Goal: Transaction & Acquisition: Obtain resource

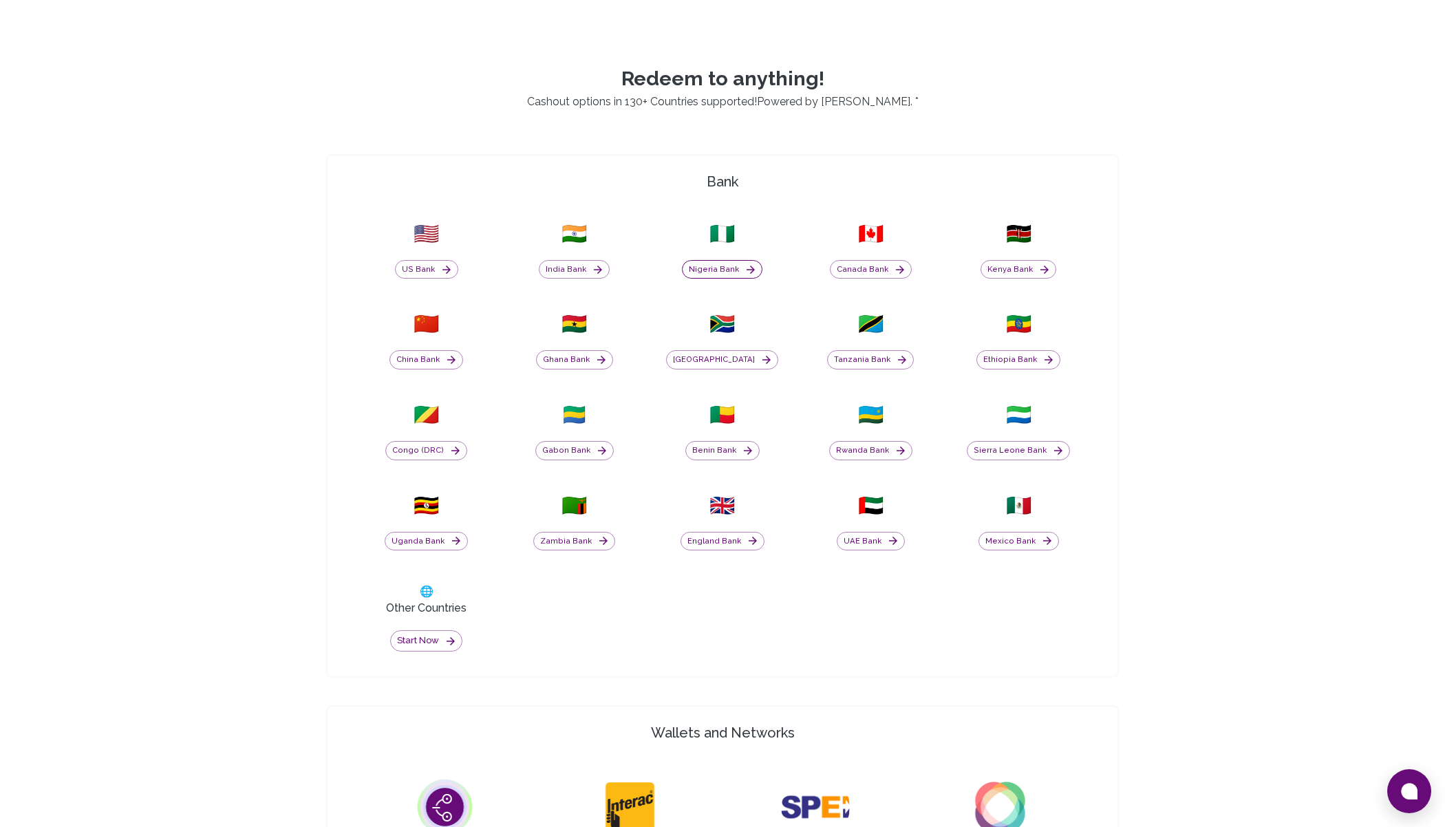
scroll to position [506, 0]
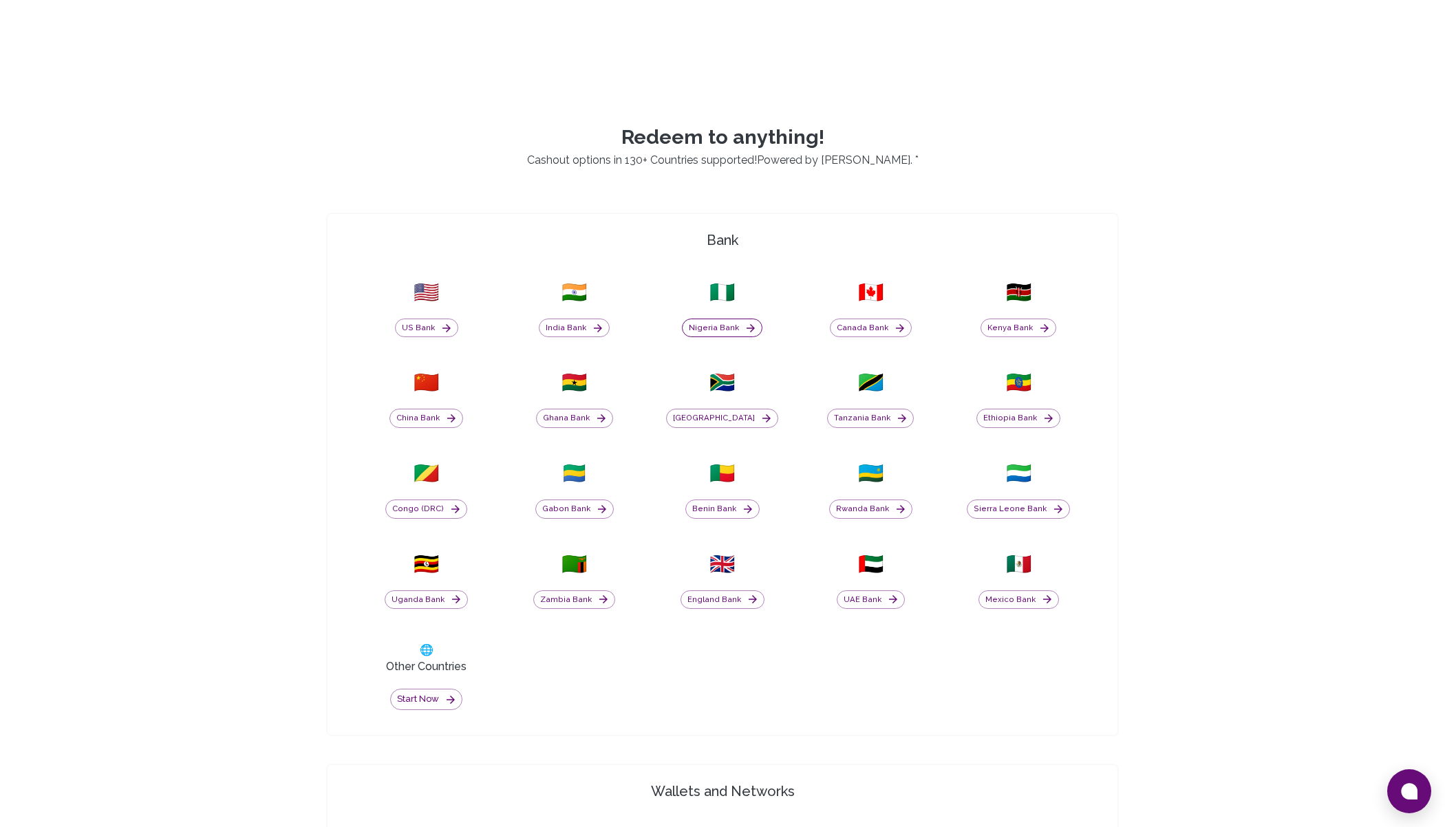
click at [712, 325] on button "Nigeria Bank" at bounding box center [722, 328] width 81 height 19
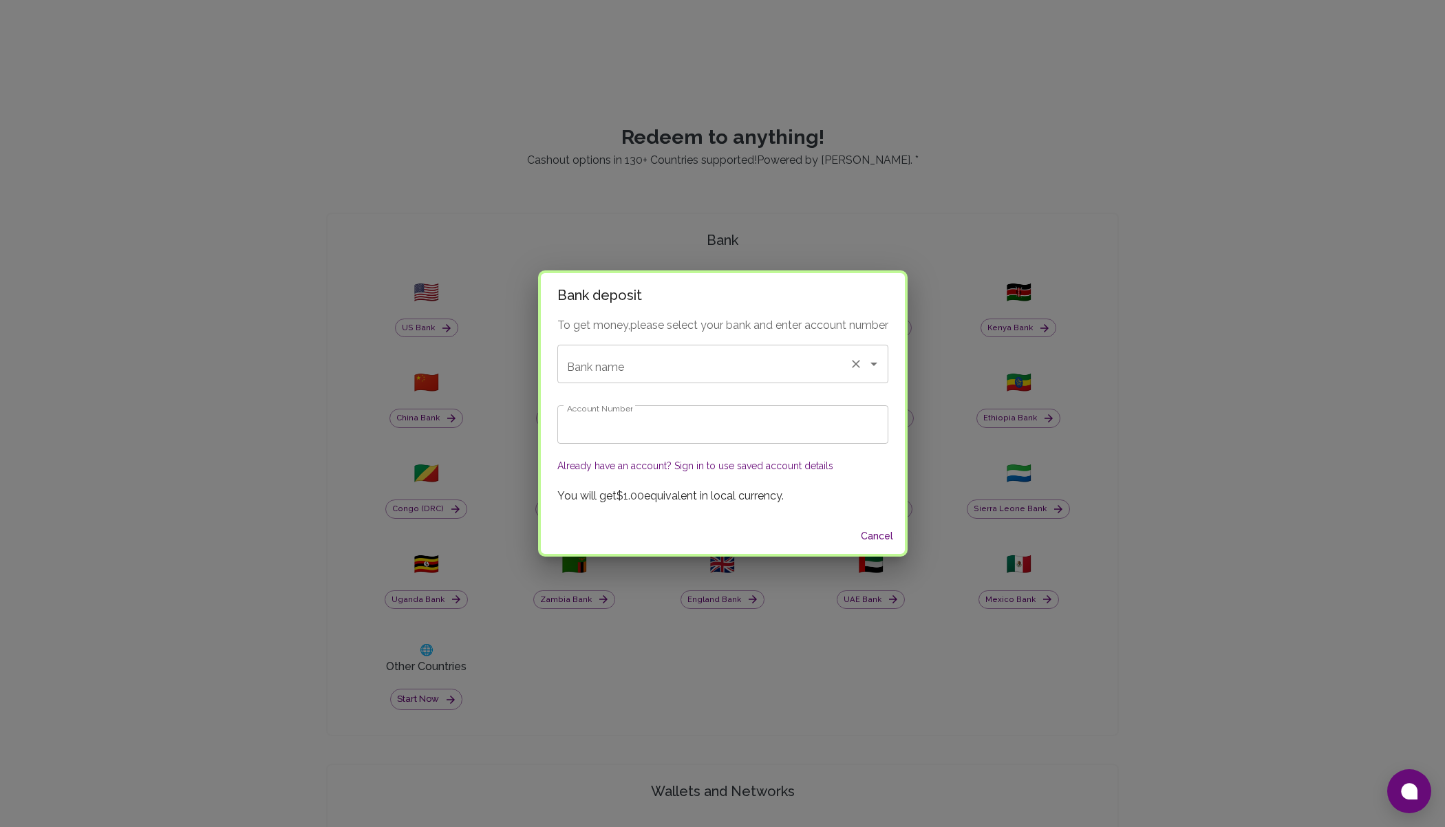
click at [652, 375] on input "Bank name" at bounding box center [704, 364] width 280 height 26
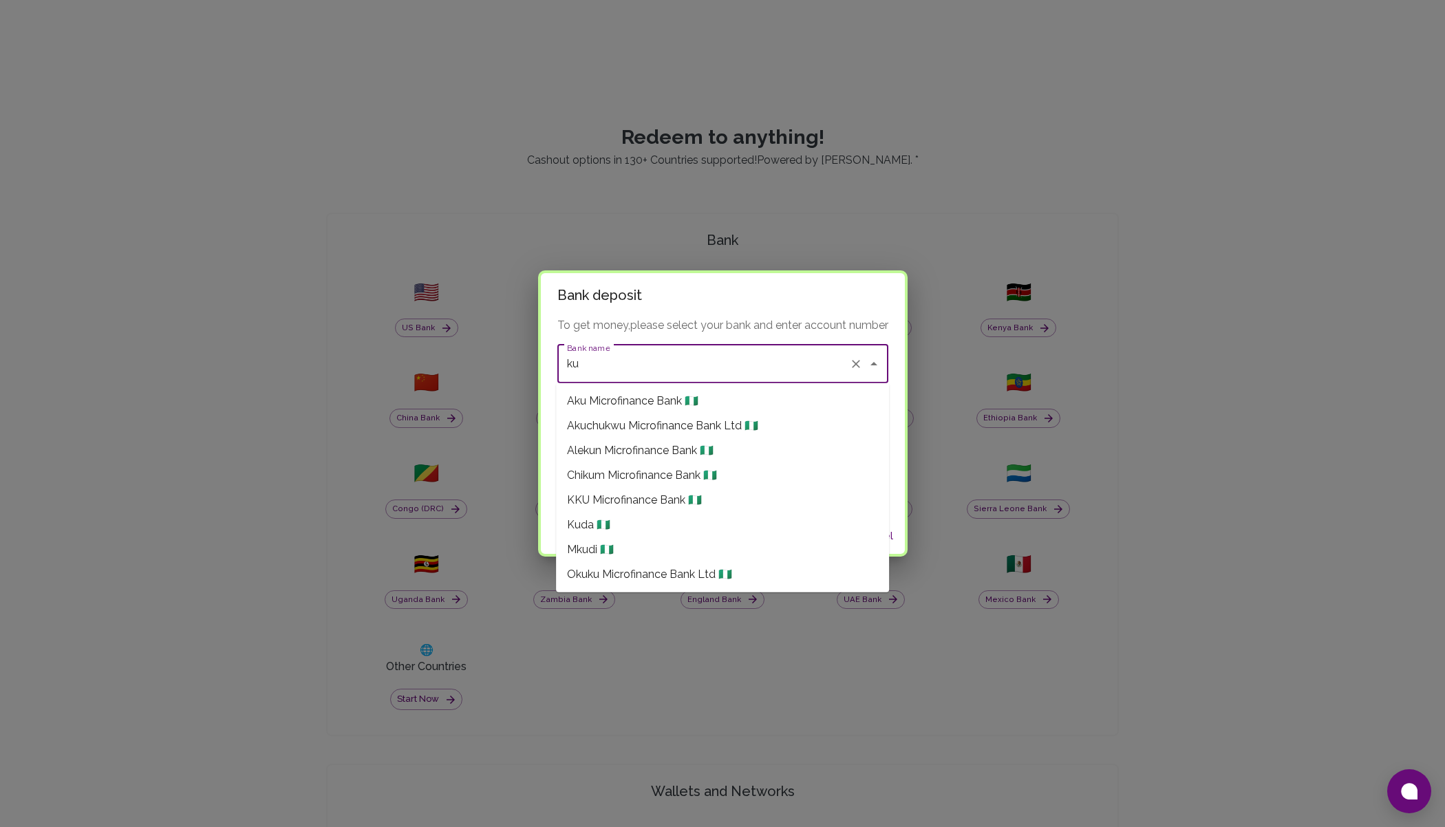
click at [683, 522] on li "Kuda 🇳🇬" at bounding box center [722, 525] width 333 height 25
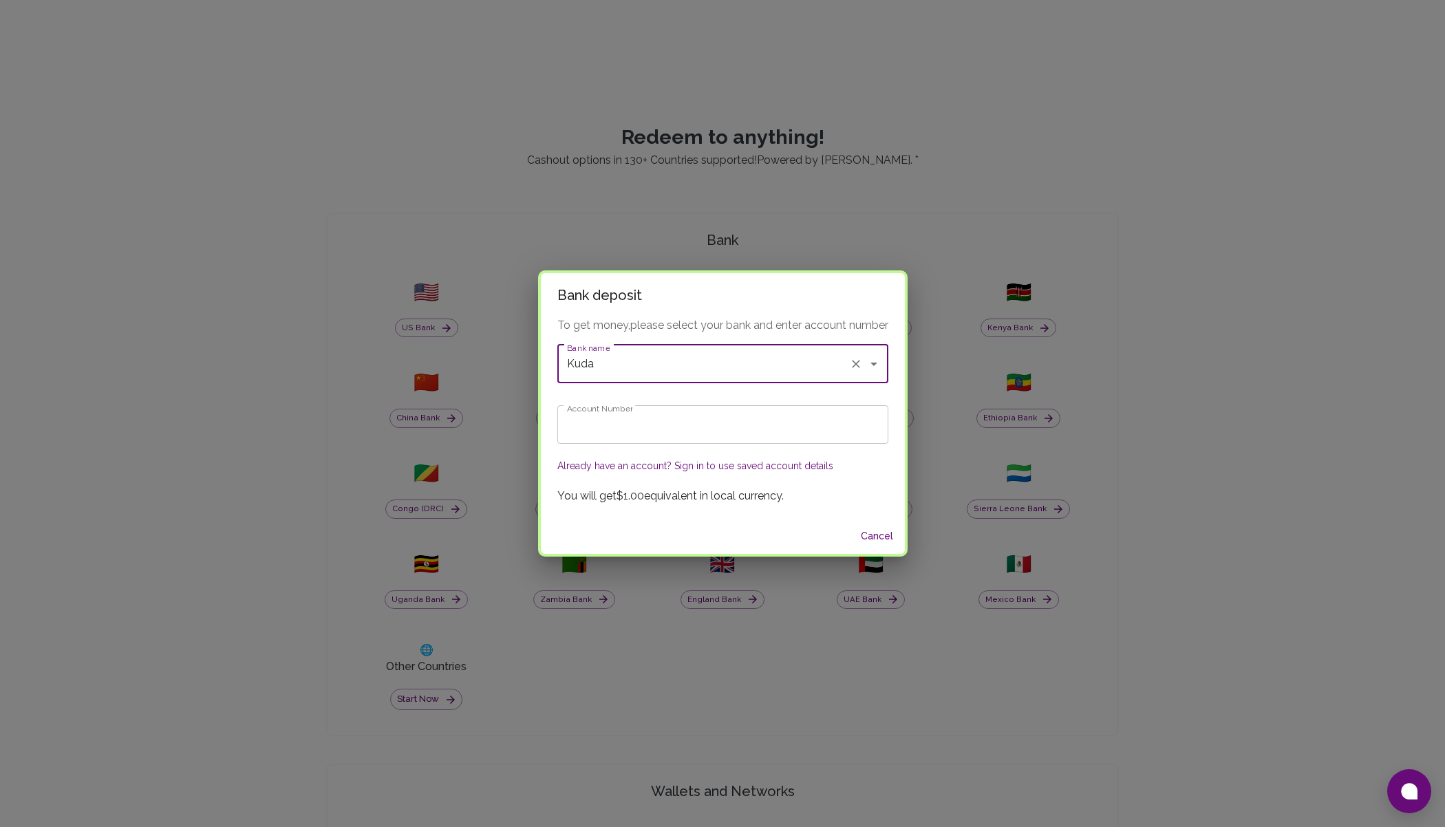
type input "Kuda"
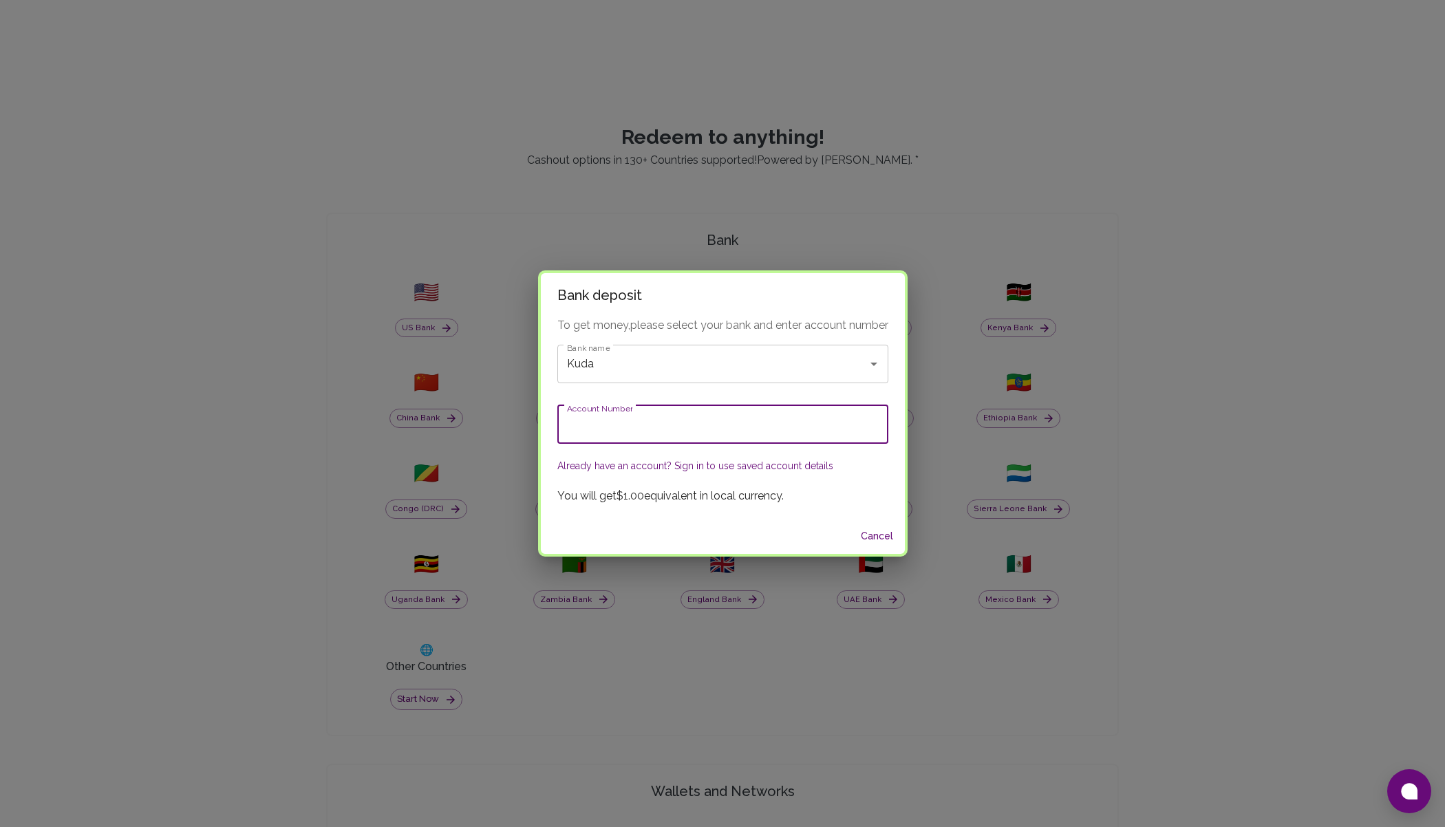
click at [641, 425] on input "Account Number" at bounding box center [722, 424] width 331 height 39
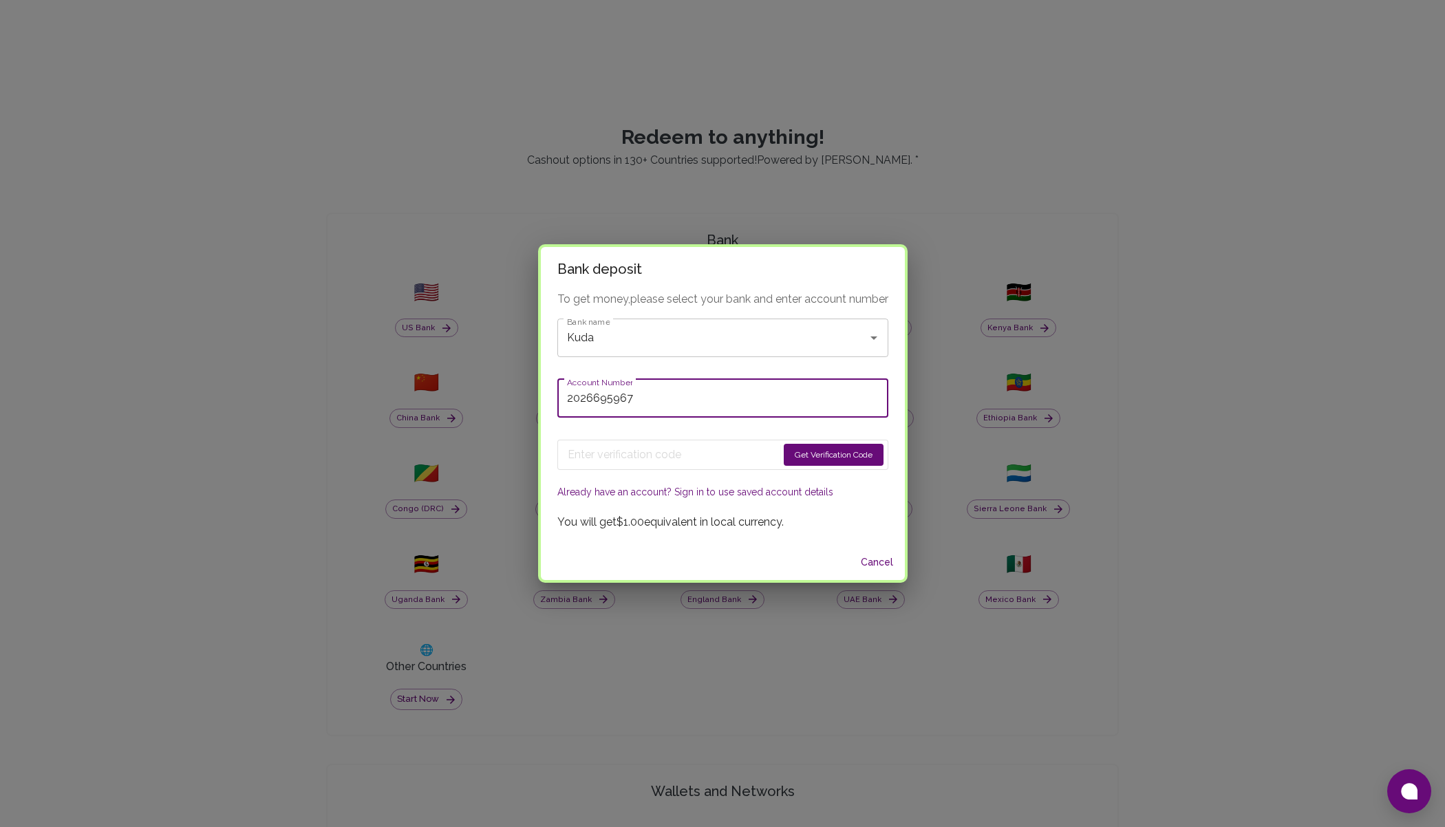
type input "2026695967"
click at [804, 449] on button "Get Verification Code" at bounding box center [834, 455] width 100 height 22
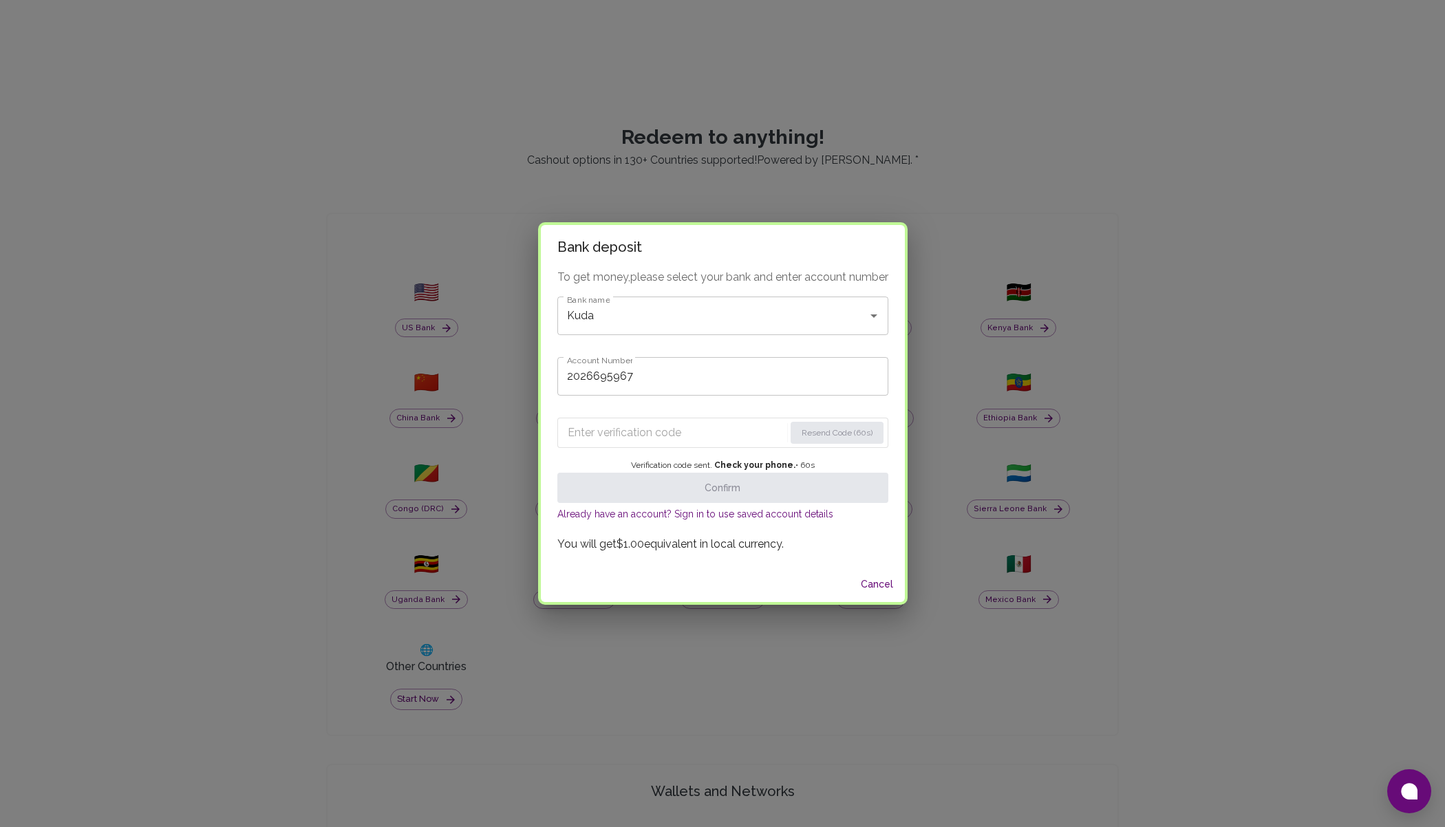
click at [657, 434] on input "Enter verification code" at bounding box center [676, 433] width 217 height 22
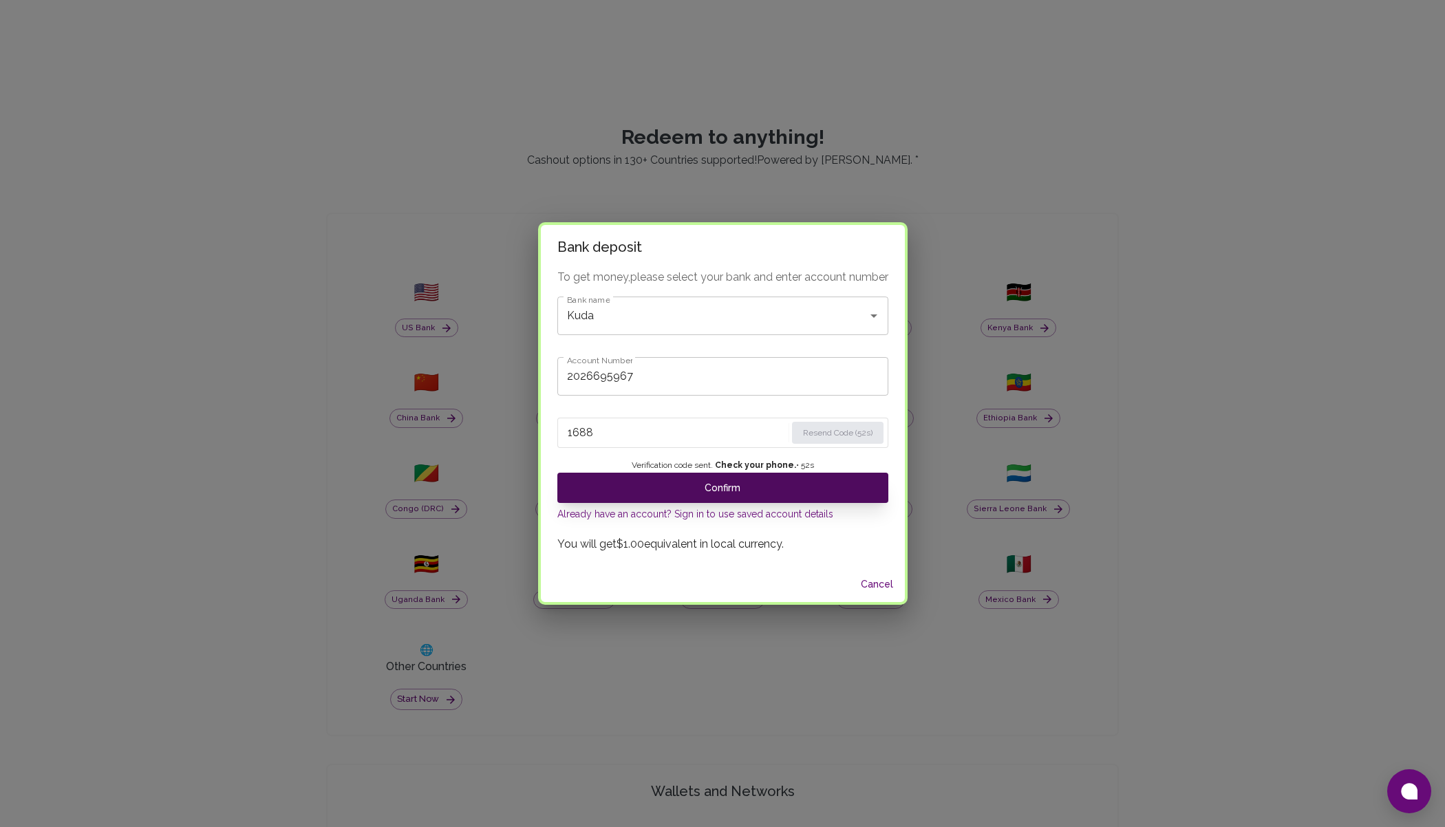
type input "1688"
click at [685, 489] on button "Confirm" at bounding box center [722, 488] width 331 height 30
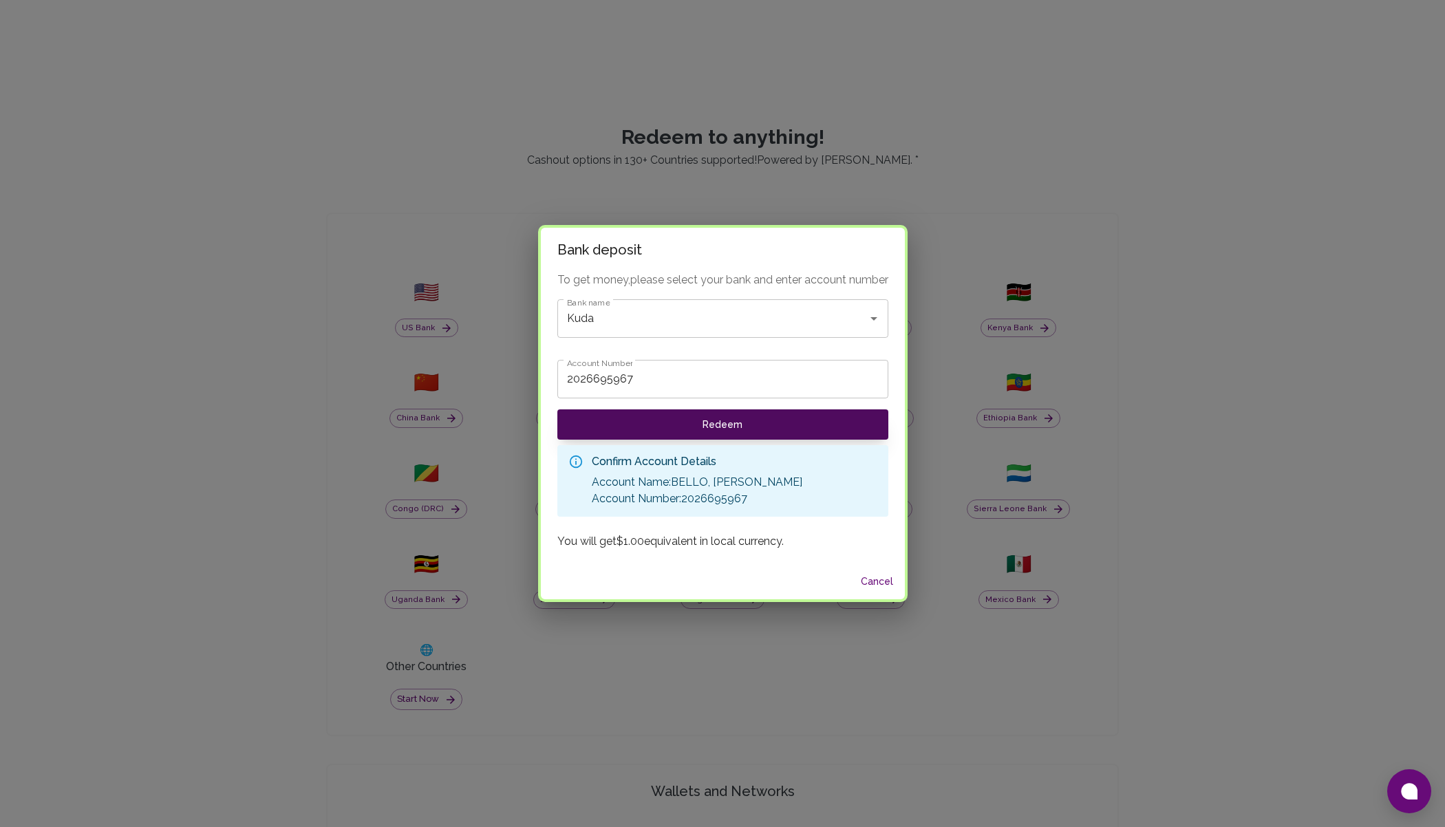
click at [708, 425] on button "Redeem" at bounding box center [722, 424] width 331 height 30
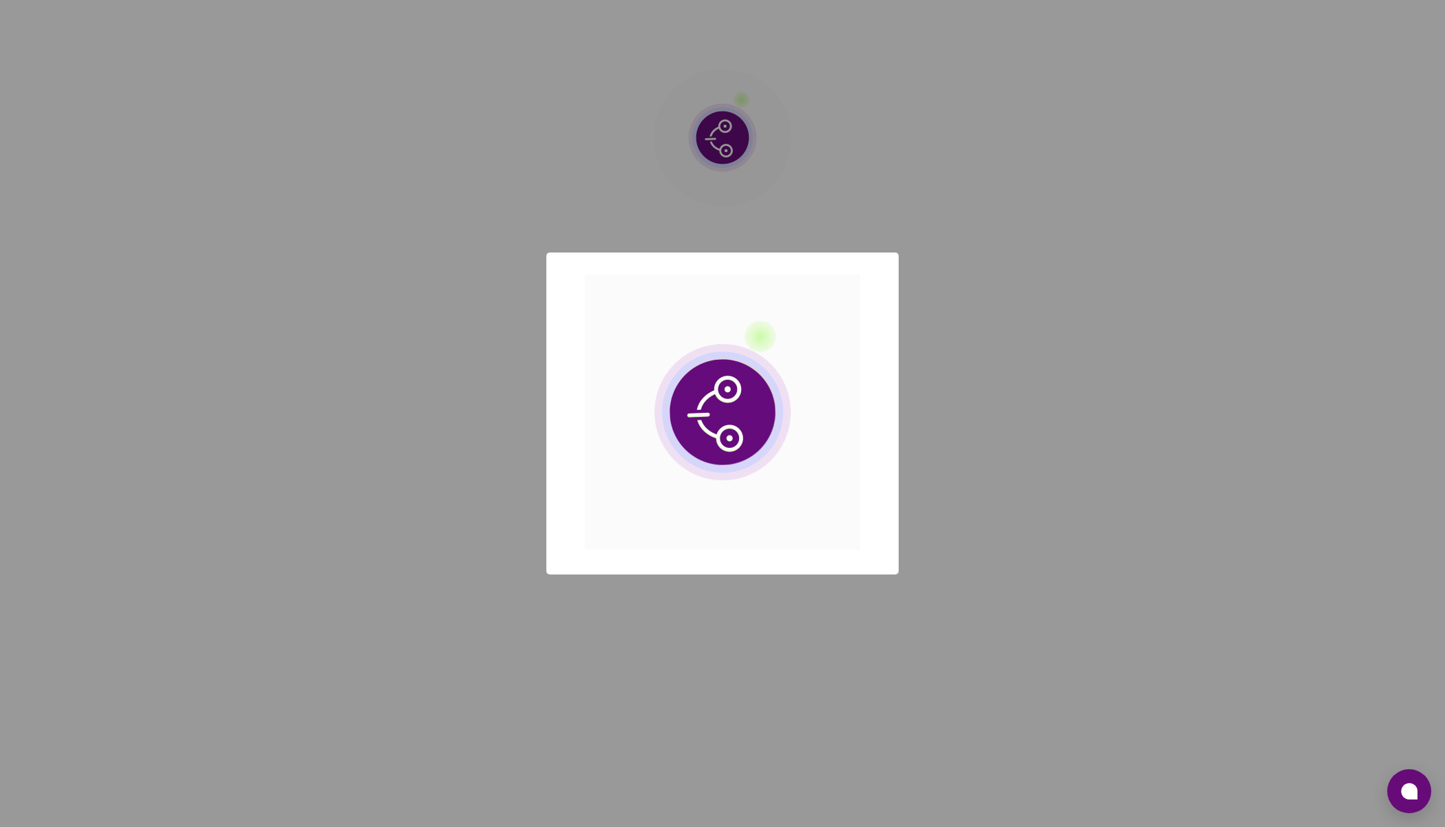
scroll to position [0, 0]
